Goal: Navigation & Orientation: Find specific page/section

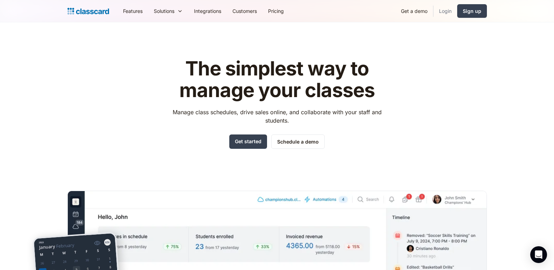
click at [448, 12] on link "Login" at bounding box center [445, 11] width 24 height 16
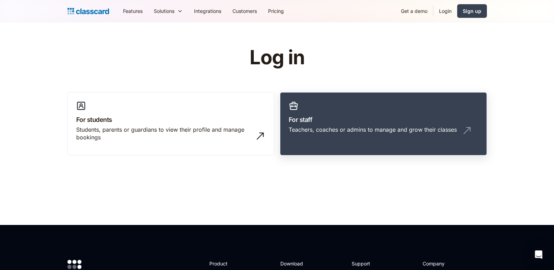
click at [326, 122] on h3 "For staff" at bounding box center [383, 119] width 189 height 9
